Goal: Check status: Check status

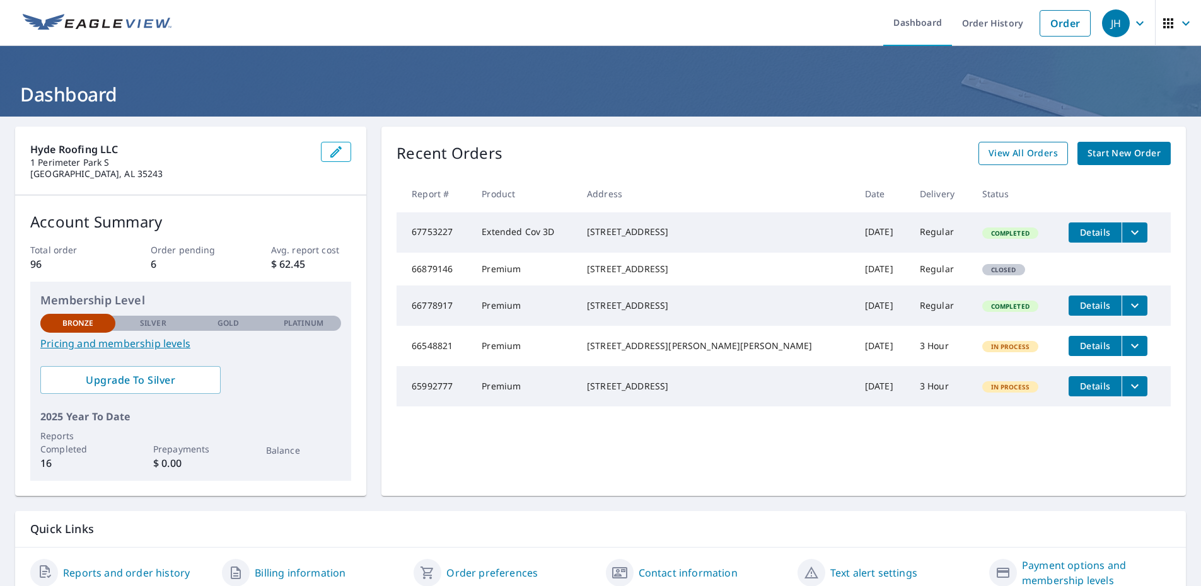
click at [1043, 149] on span "View All Orders" at bounding box center [1022, 154] width 69 height 16
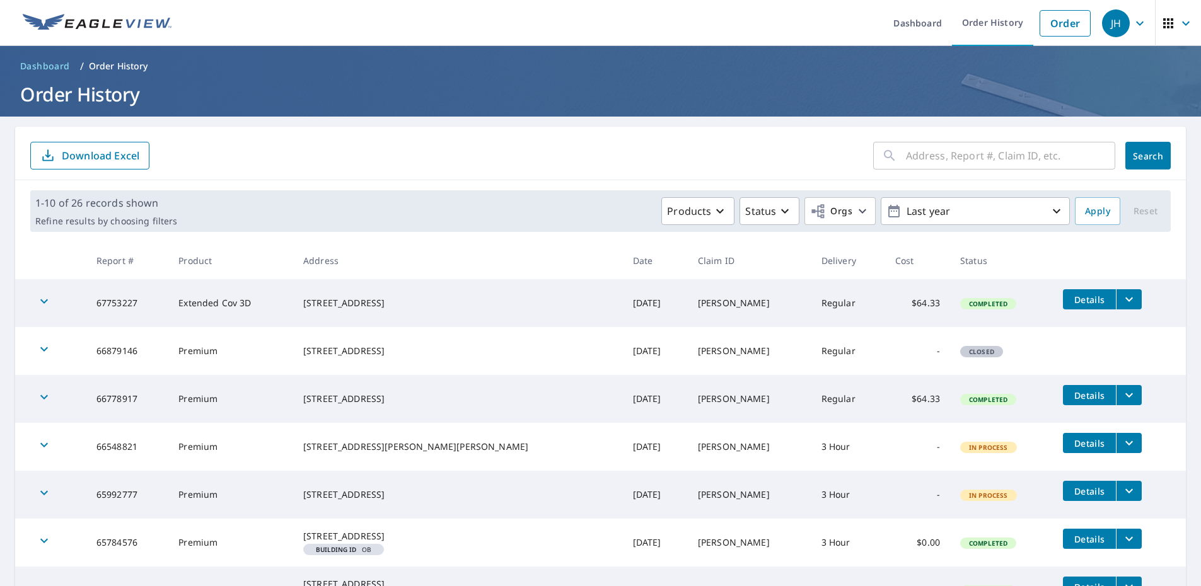
click at [49, 300] on icon "button" at bounding box center [44, 301] width 15 height 15
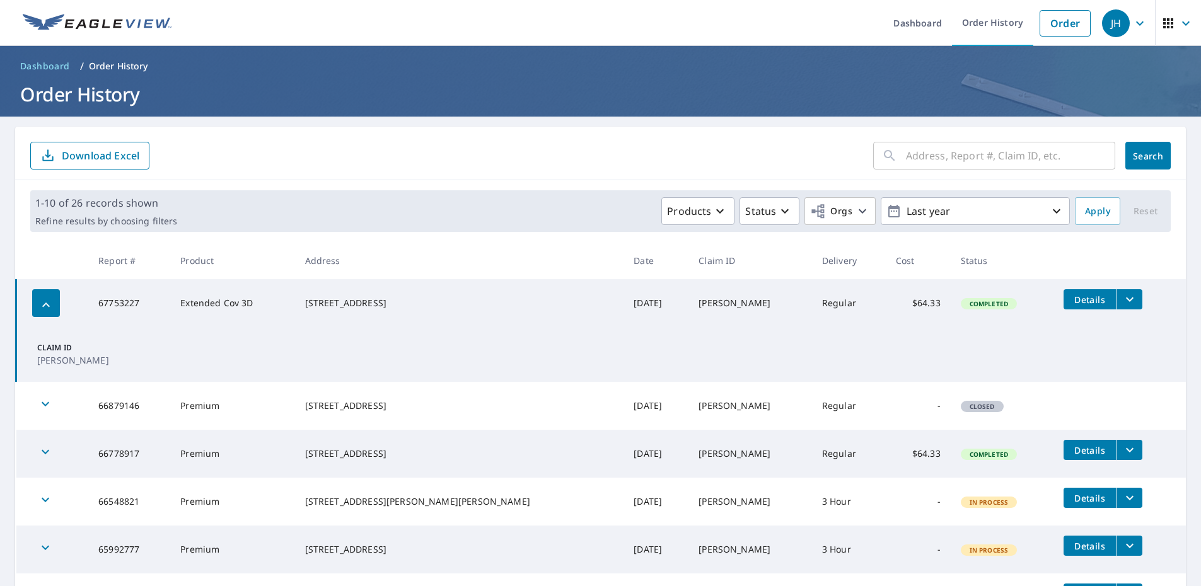
click at [55, 310] on div "button" at bounding box center [46, 303] width 28 height 28
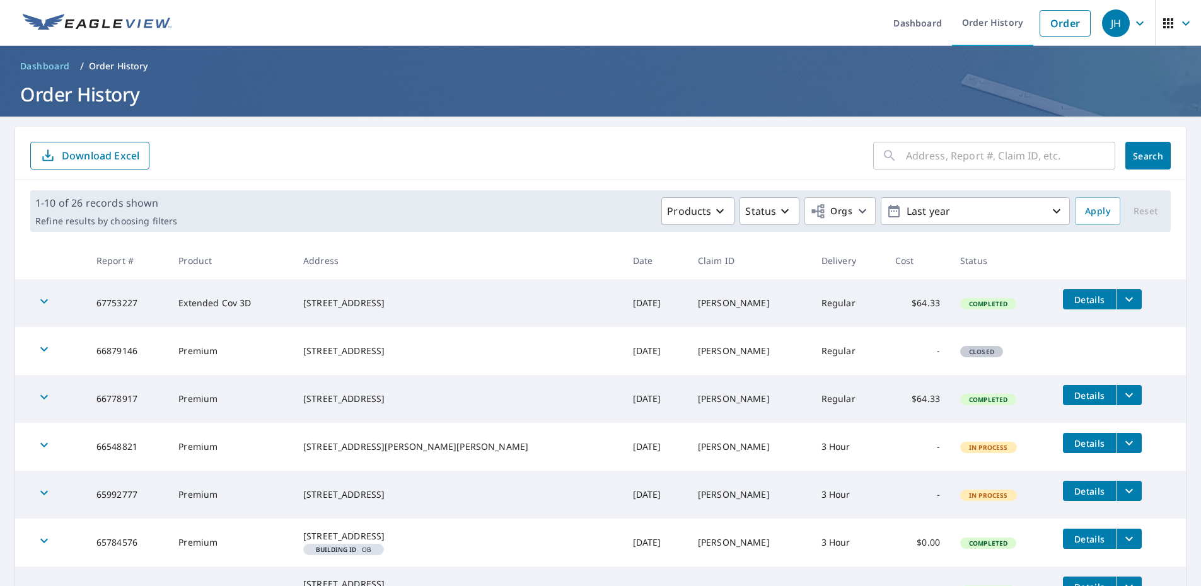
click at [1121, 299] on icon "filesDropdownBtn-67753227" at bounding box center [1128, 299] width 15 height 15
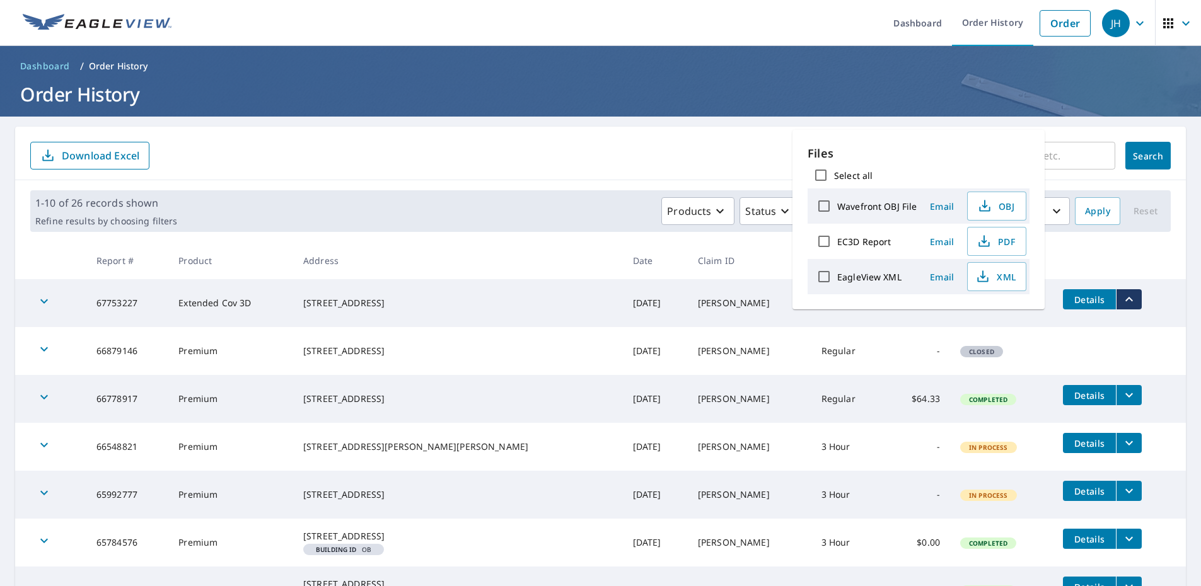
click at [1077, 301] on span "Details" at bounding box center [1089, 300] width 38 height 12
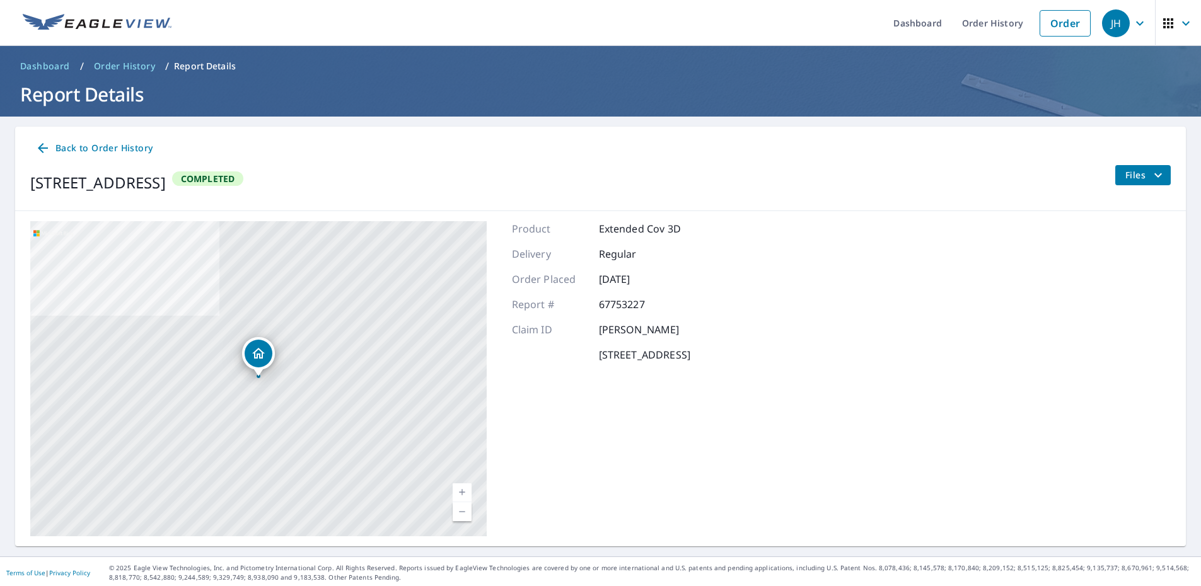
drag, startPoint x: 661, startPoint y: 375, endPoint x: 663, endPoint y: 368, distance: 7.2
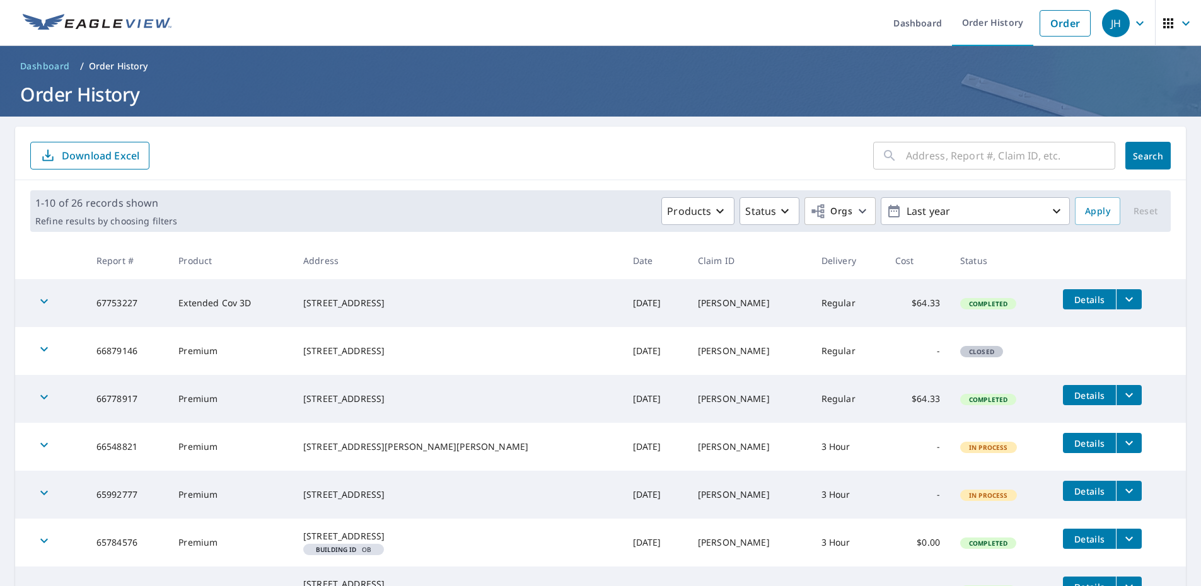
click at [244, 303] on td "Extended Cov 3D" at bounding box center [230, 303] width 125 height 48
click at [36, 303] on div "button" at bounding box center [44, 303] width 28 height 28
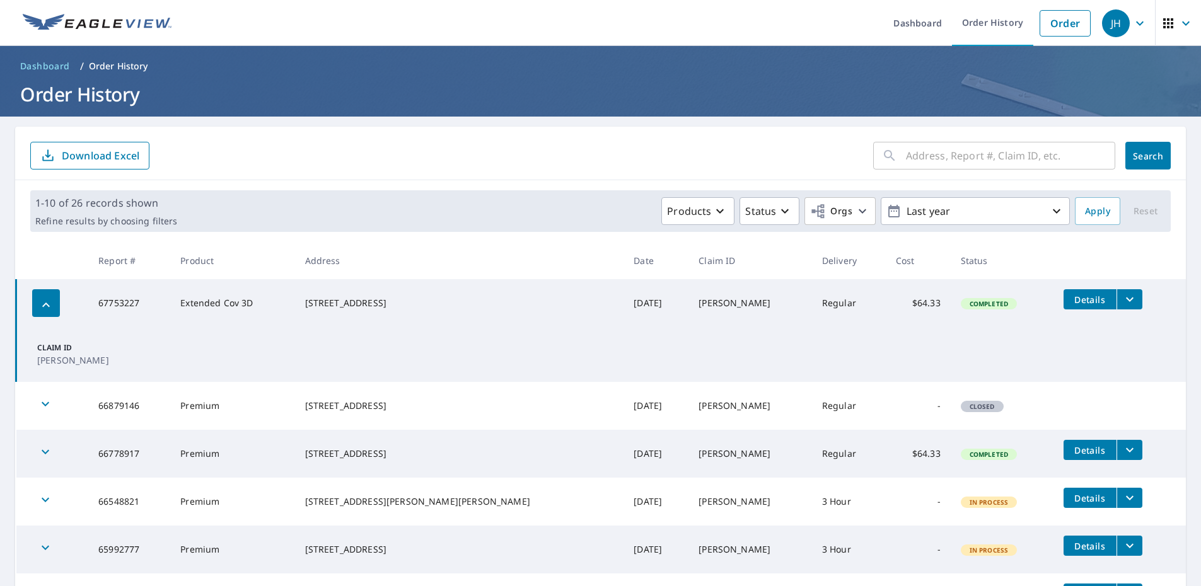
click at [64, 353] on p "Claim ID" at bounding box center [72, 347] width 71 height 11
click at [45, 300] on icon "button" at bounding box center [45, 305] width 15 height 15
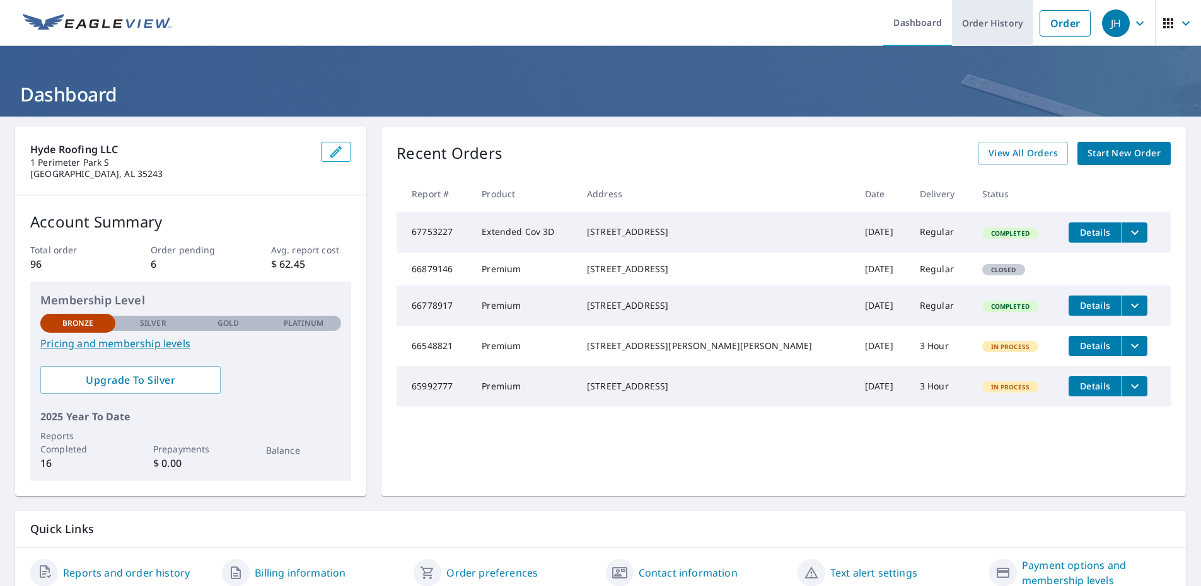
click at [1010, 21] on link "Order History" at bounding box center [992, 23] width 81 height 46
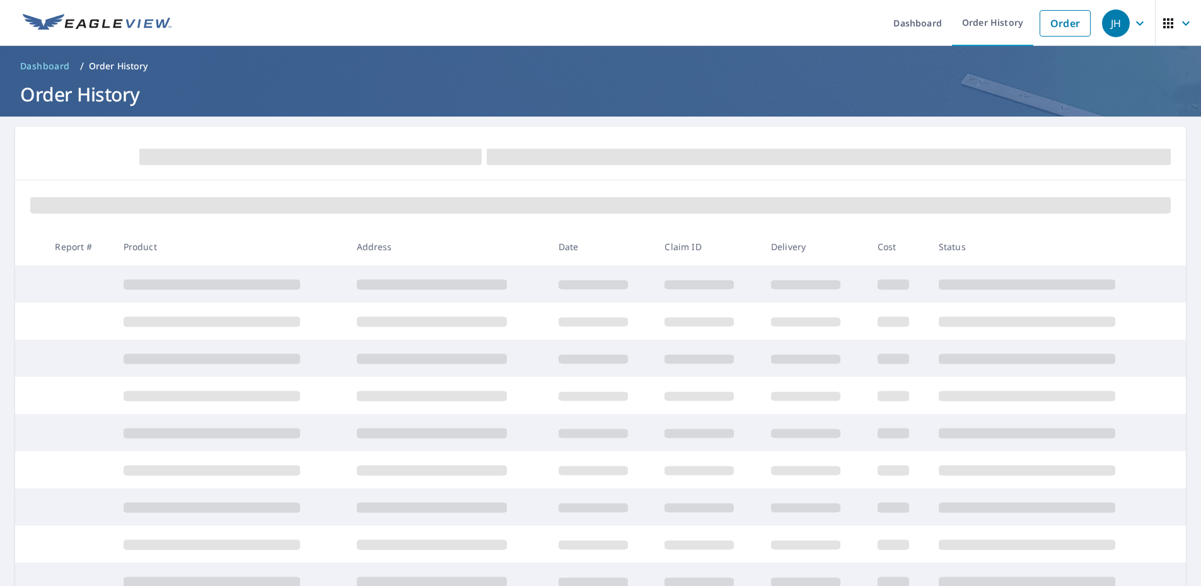
click at [1135, 25] on icon "button" at bounding box center [1139, 23] width 15 height 15
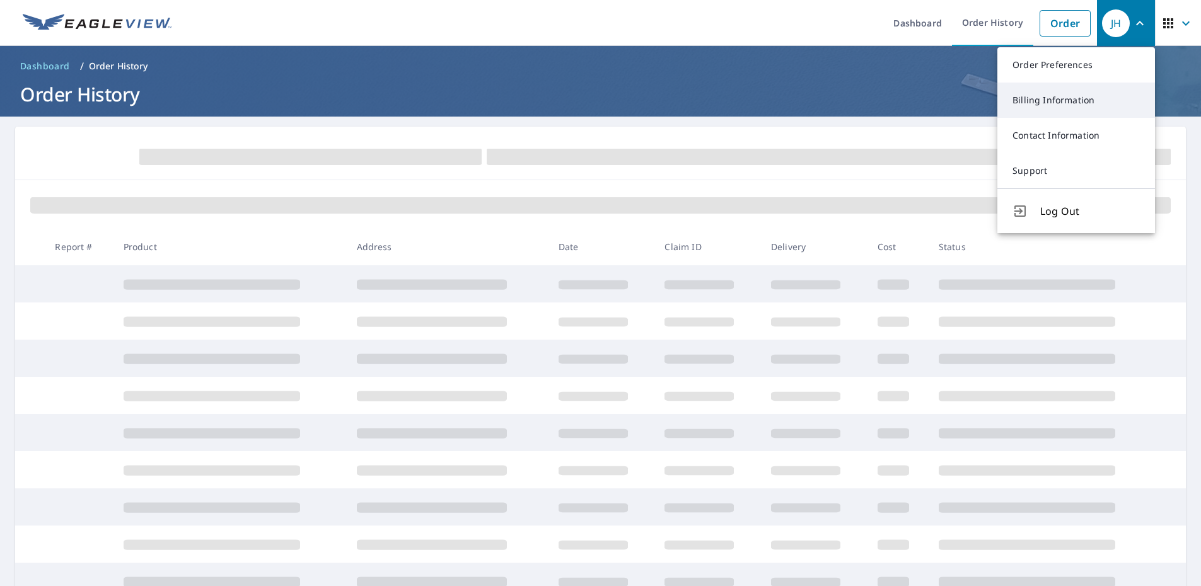
click at [1051, 100] on link "Billing Information" at bounding box center [1076, 100] width 158 height 35
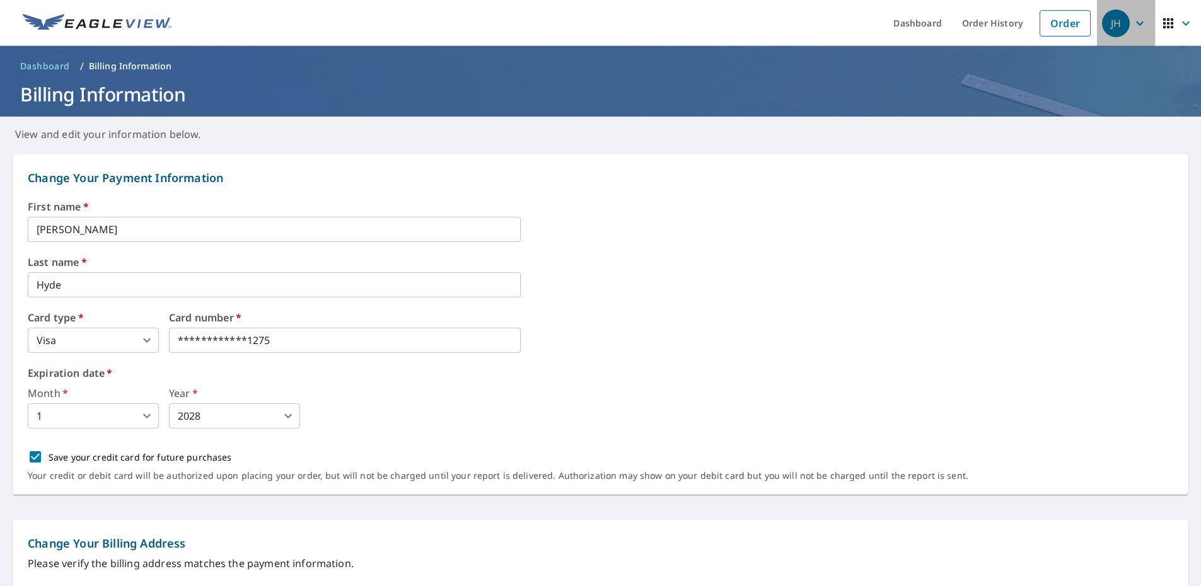
click at [1142, 20] on icon "button" at bounding box center [1139, 23] width 15 height 15
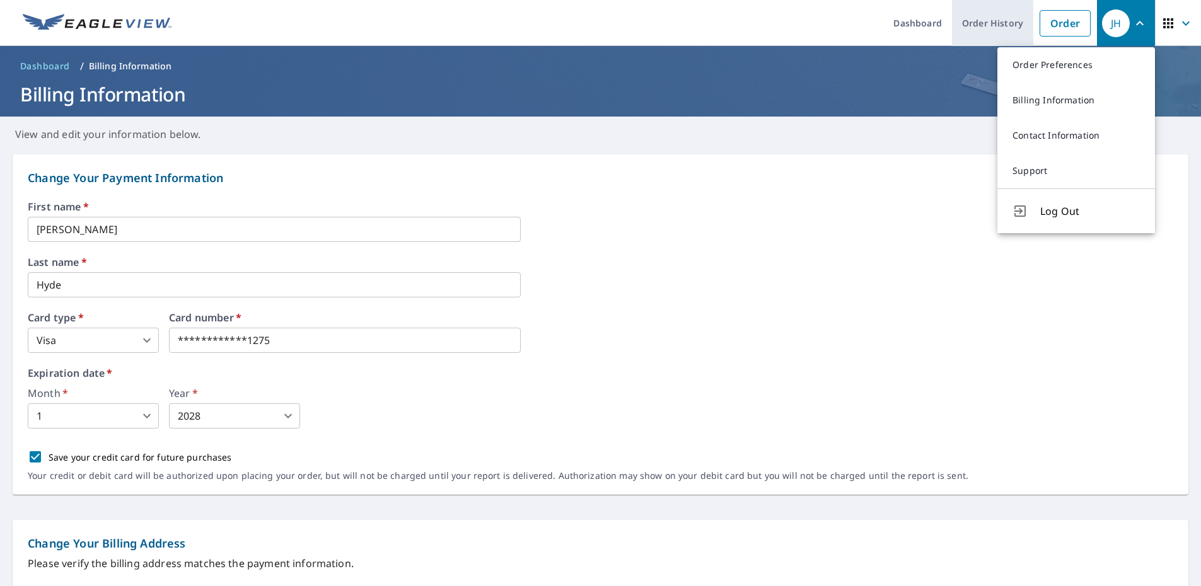
click at [987, 23] on link "Order History" at bounding box center [992, 23] width 81 height 46
